Goal: Consume media (video, audio)

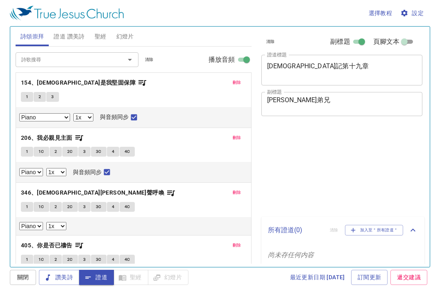
select select "1"
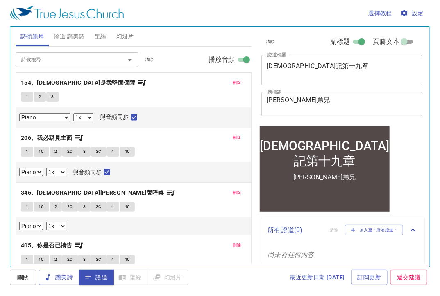
click at [72, 295] on div "選擇教程 設定 詩頌崇拜 證道 讚美詩 聖經 幻燈片 詩歌搜尋 詩歌搜尋 清除 播放音頻 刪除 154、耶穌是我堅固保障 1 2 3 Piano Piano …" at bounding box center [220, 148] width 440 height 296
click at [23, 97] on button "1" at bounding box center [27, 97] width 12 height 10
checkbox input "false"
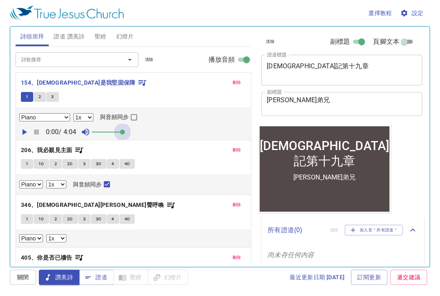
drag, startPoint x: 100, startPoint y: 134, endPoint x: 178, endPoint y: 134, distance: 78.6
click at [177, 134] on div "0:00 / 4:04" at bounding box center [133, 132] width 228 height 12
click at [25, 130] on icon "button" at bounding box center [24, 132] width 10 height 10
drag, startPoint x: 405, startPoint y: 14, endPoint x: 228, endPoint y: 38, distance: 178.4
click at [212, 38] on div "選擇教程 設定 詩頌崇拜 證道 讚美詩 聖經 幻燈片 詩歌搜尋 詩歌搜尋 清除 播放音頻 刪除 154、耶穌是我堅固保障 1 2 3 Piano Piano …" at bounding box center [220, 148] width 440 height 296
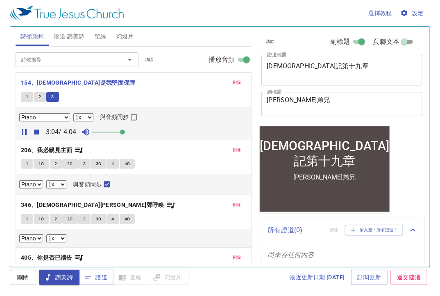
click at [28, 95] on span "1" at bounding box center [27, 96] width 2 height 7
click at [29, 167] on button "1" at bounding box center [27, 164] width 12 height 10
checkbox input "false"
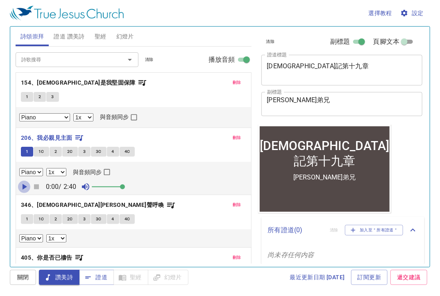
click at [24, 185] on icon "button" at bounding box center [25, 187] width 5 height 6
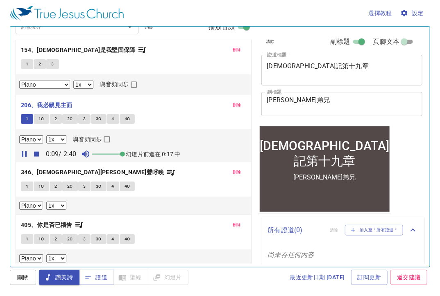
scroll to position [35, 0]
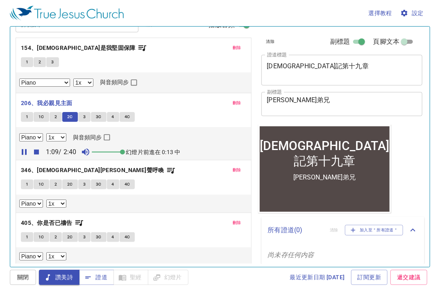
click at [72, 115] on span "2C" at bounding box center [70, 116] width 6 height 7
click at [24, 185] on button "1" at bounding box center [27, 185] width 12 height 10
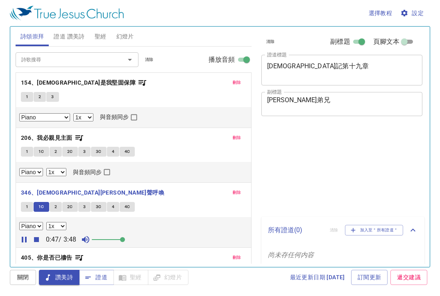
select select "1"
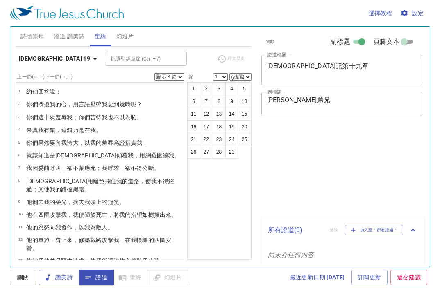
select select "3"
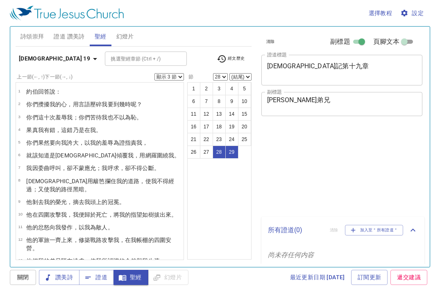
select select "3"
select select "28"
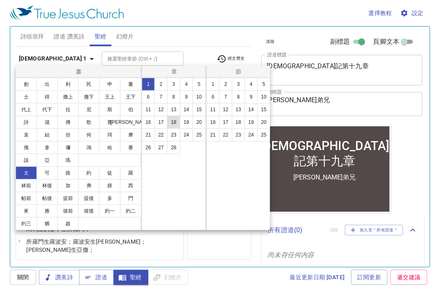
click at [177, 124] on button "18" at bounding box center [173, 122] width 13 height 13
click at [174, 122] on button "18" at bounding box center [173, 122] width 13 height 13
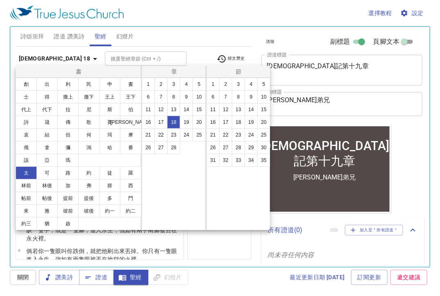
select select "27"
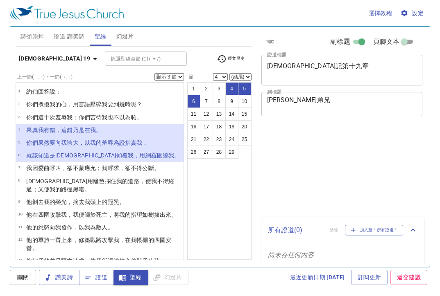
select select "3"
select select "4"
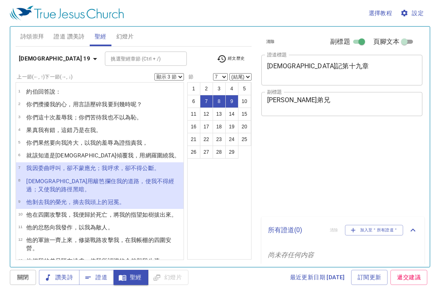
select select "3"
select select "7"
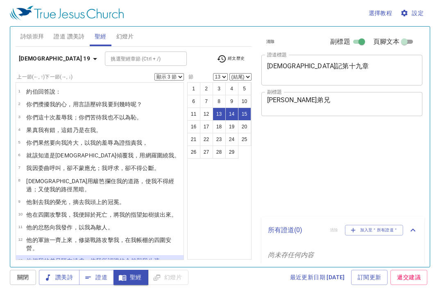
select select "3"
select select "13"
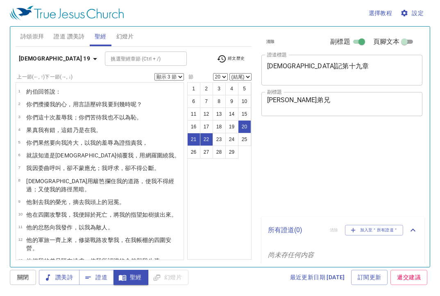
select select "3"
select select "20"
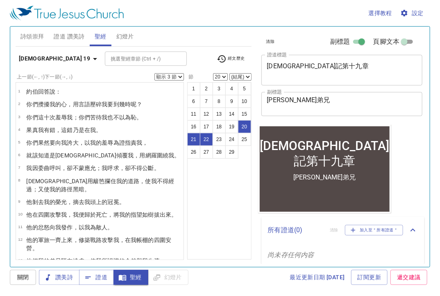
scroll to position [219, 0]
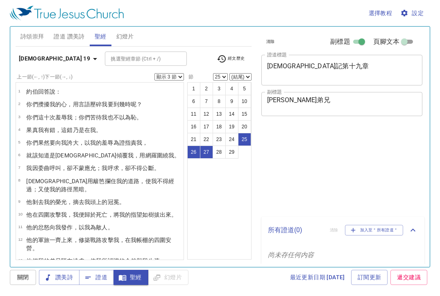
select select "3"
select select "25"
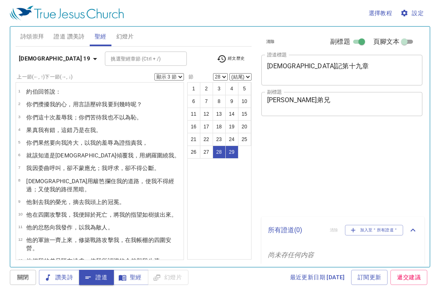
select select "3"
select select "28"
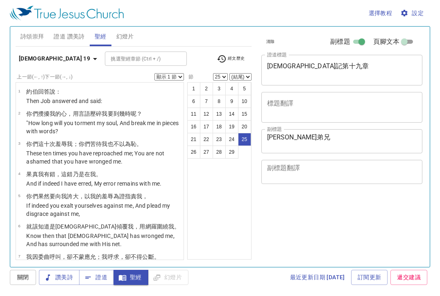
select select "25"
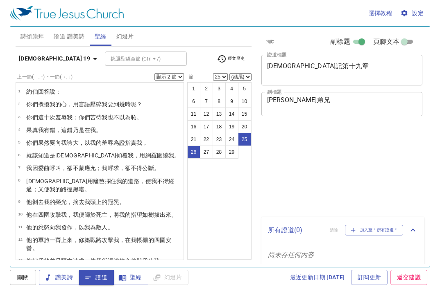
select select "2"
select select "25"
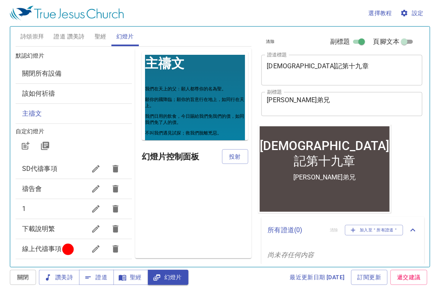
scroll to position [5, 0]
